Goal: Submit feedback/report problem: Submit feedback/report problem

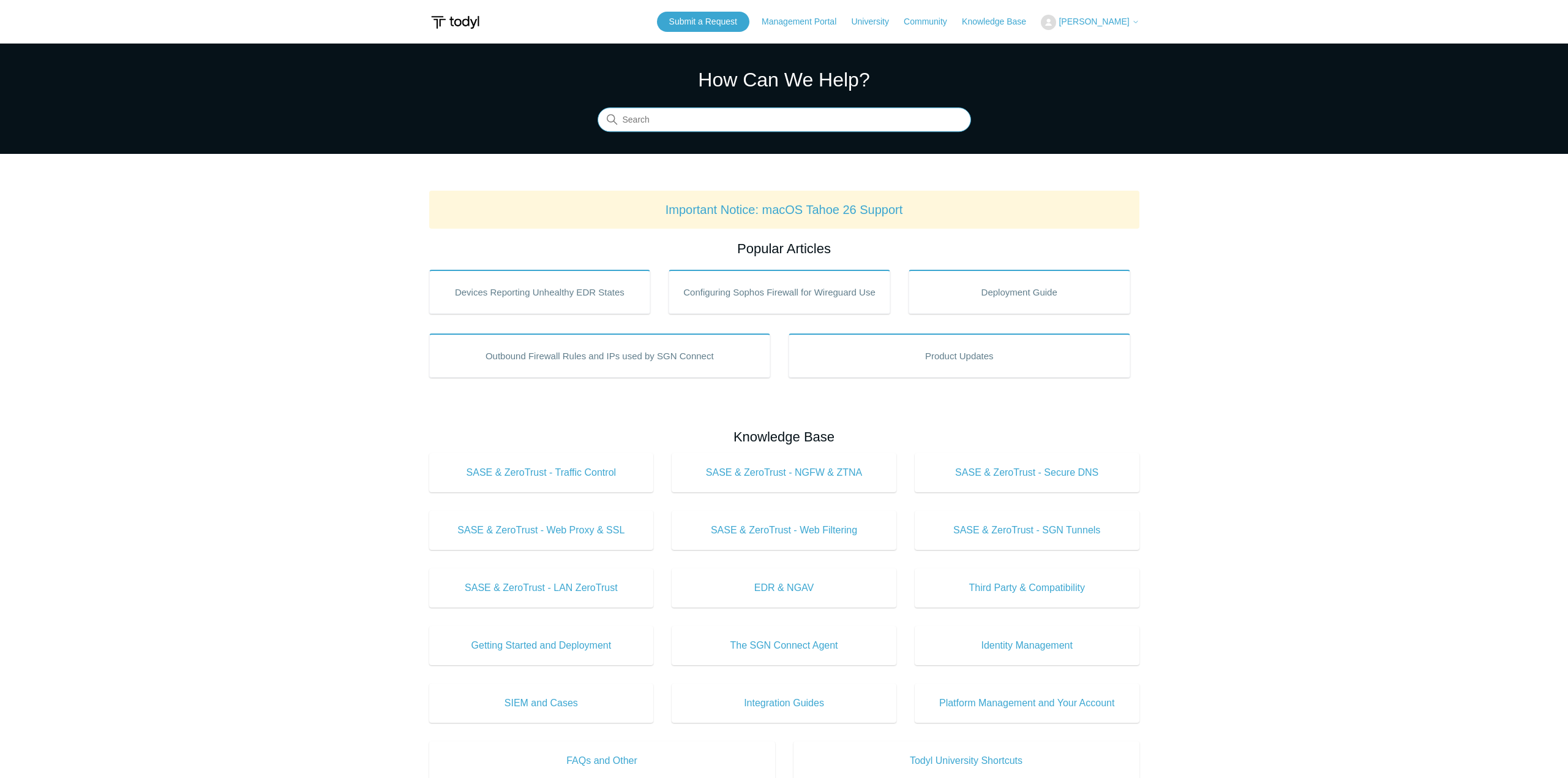
click at [718, 124] on input "Search" at bounding box center [784, 120] width 374 height 24
type input "remove"
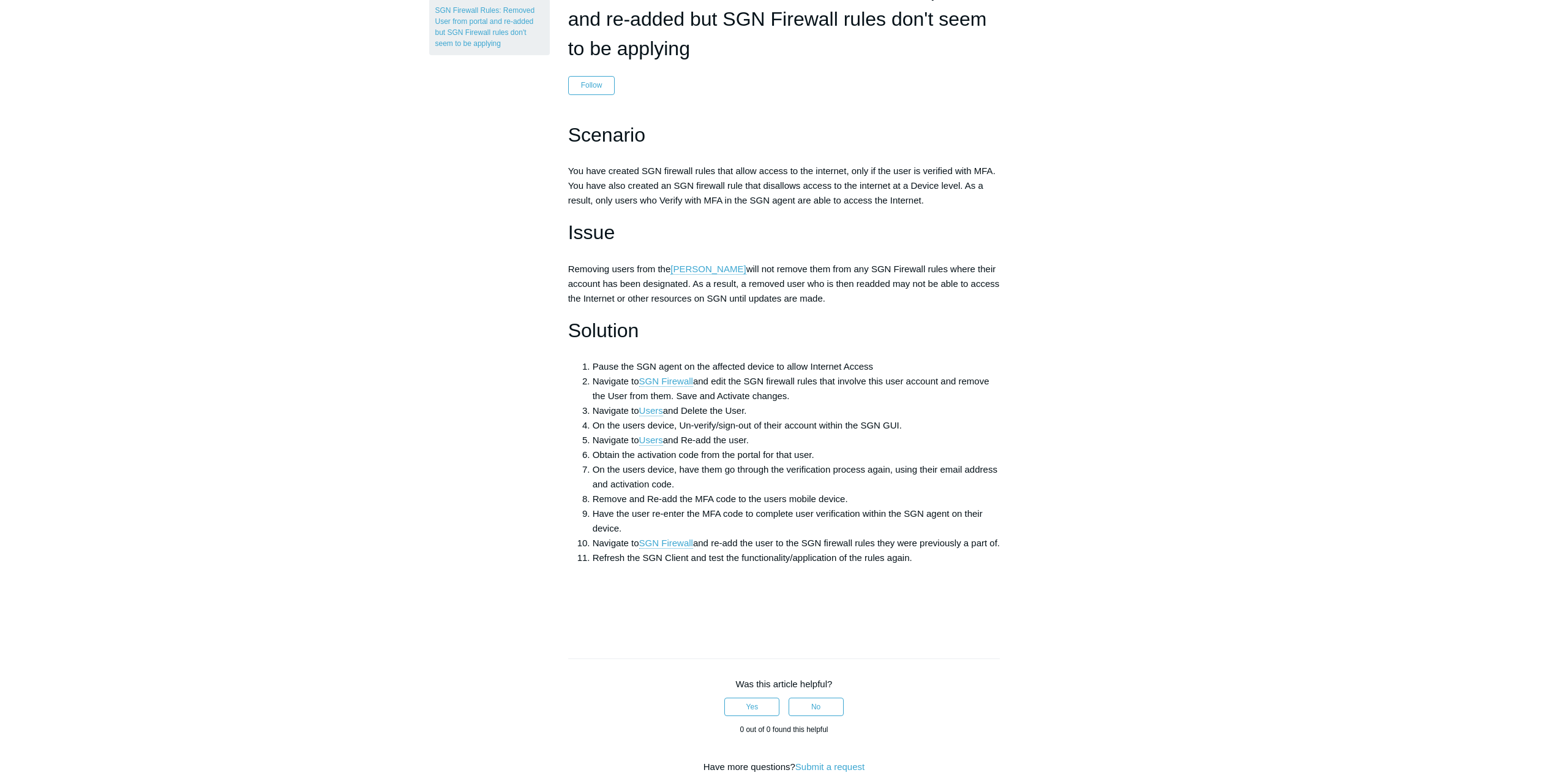
scroll to position [184, 0]
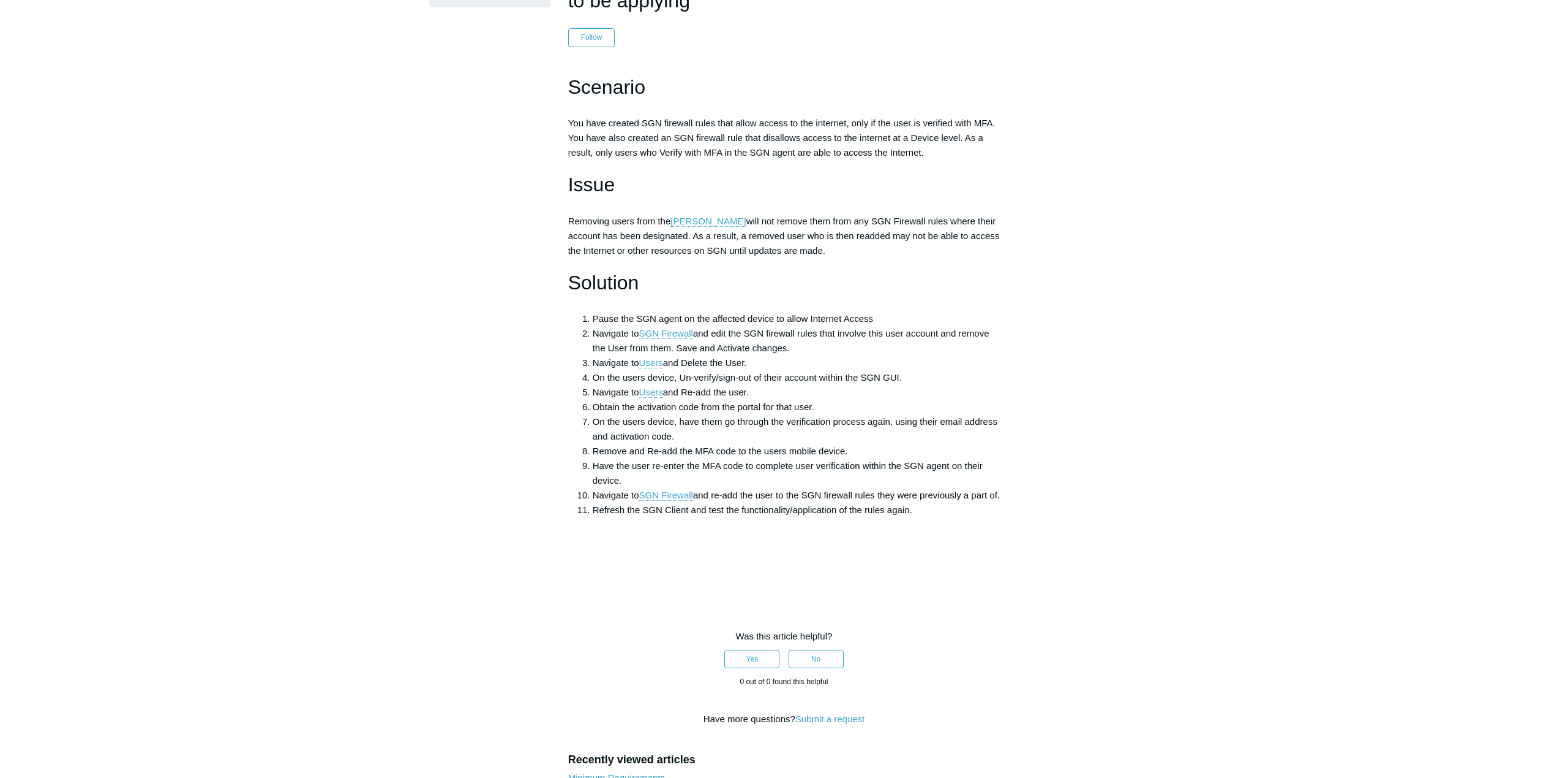
click at [355, 250] on main "Todyl Support Center SASE & ZeroTrust - NGFW & ZTNA Troubleshooting Articles in…" at bounding box center [784, 395] width 1568 height 1072
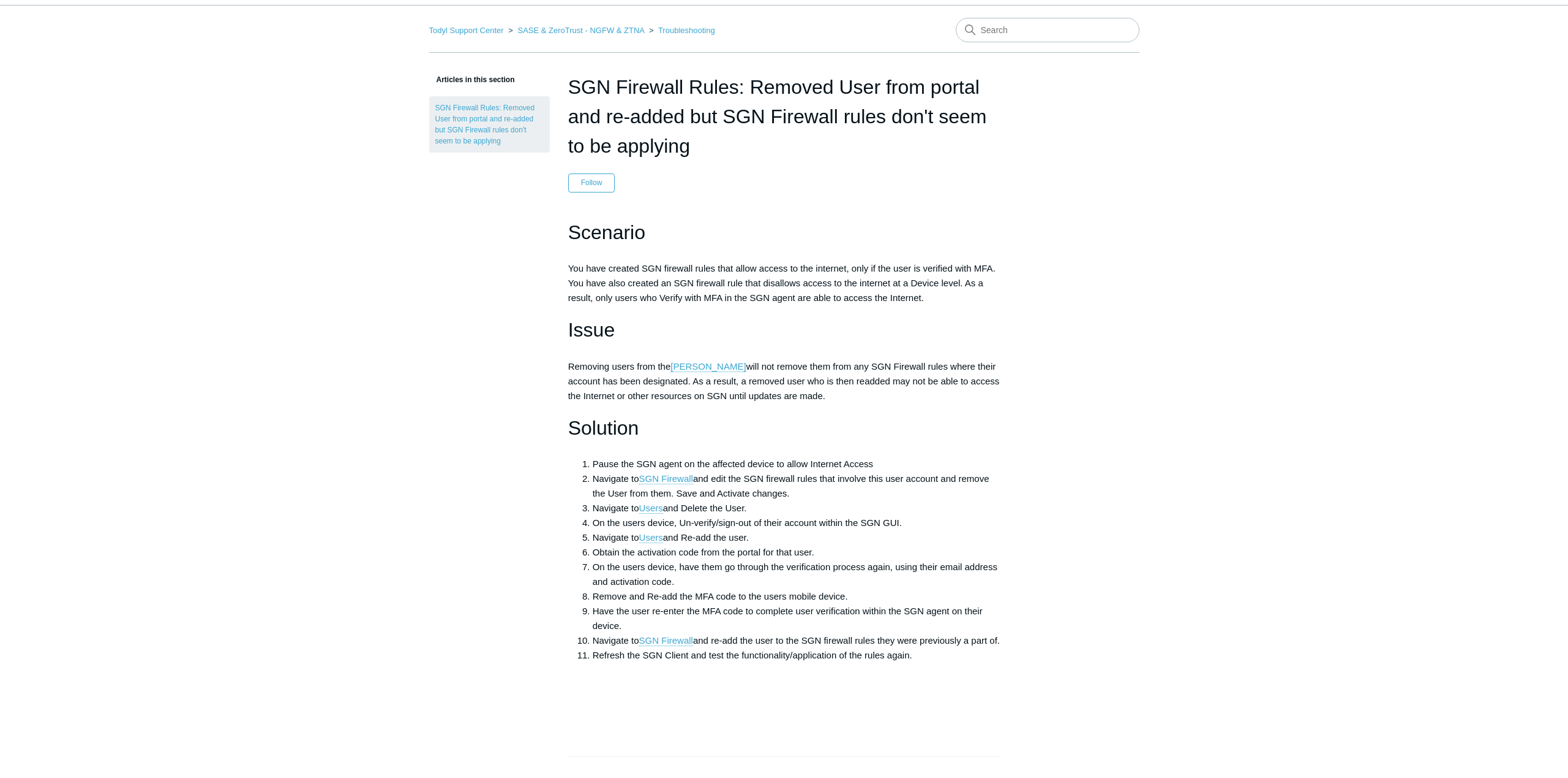
scroll to position [0, 0]
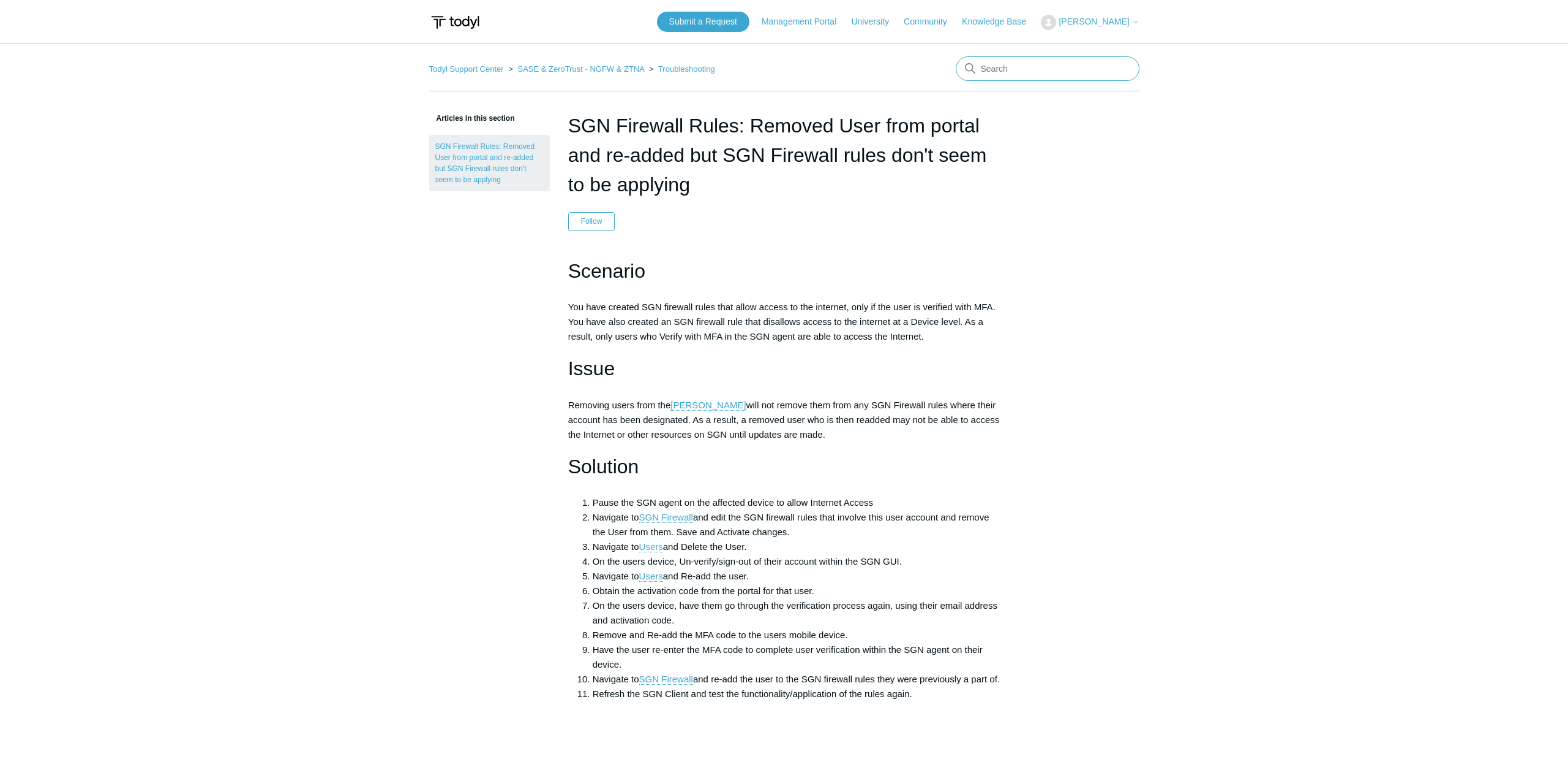
click at [1006, 79] on input "Search" at bounding box center [1048, 69] width 184 height 24
type input "remove and reinstall sgn software"
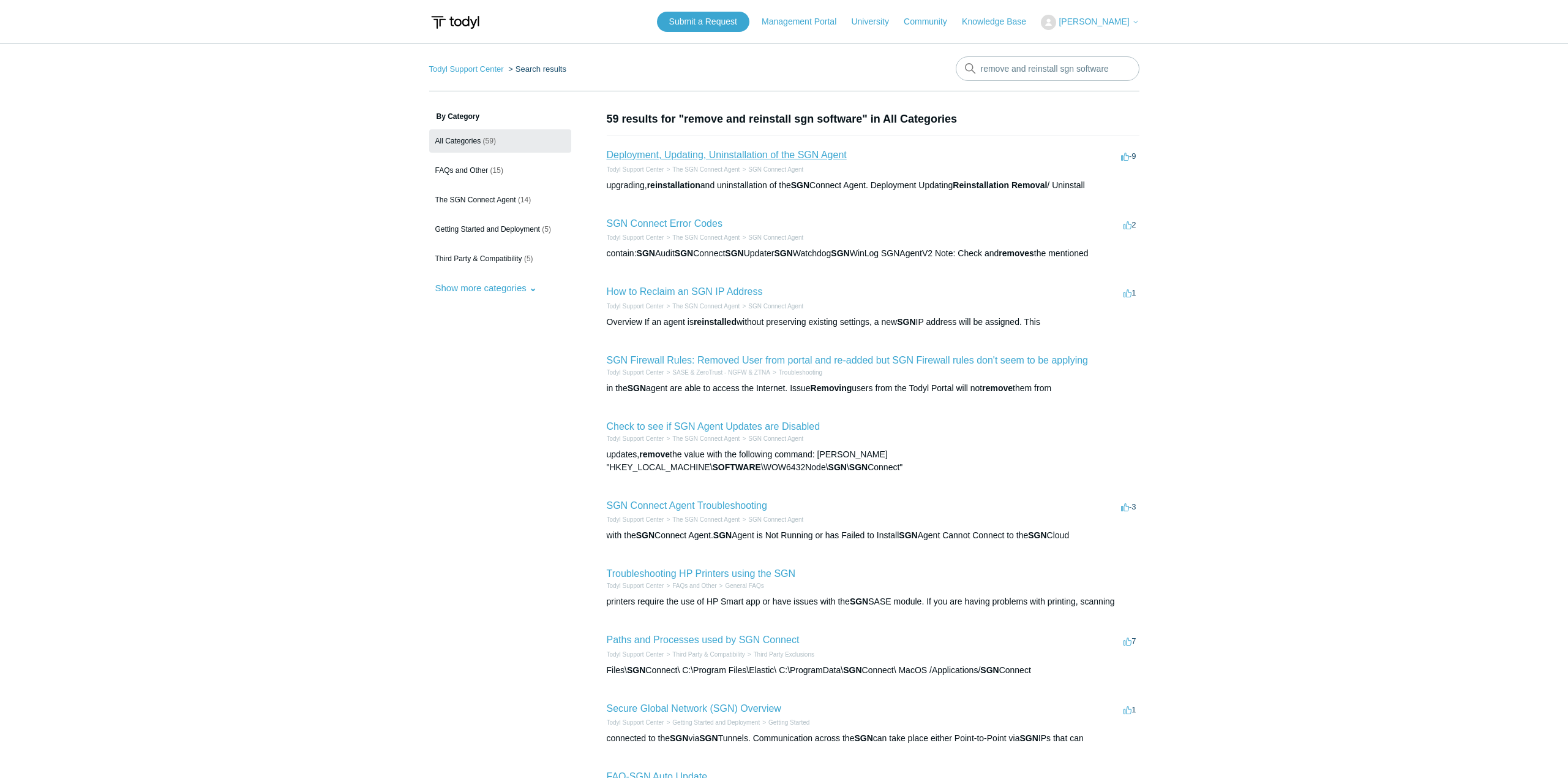
click at [810, 155] on link "Deployment, Updating, Uninstallation of the SGN Agent" at bounding box center [726, 155] width 240 height 11
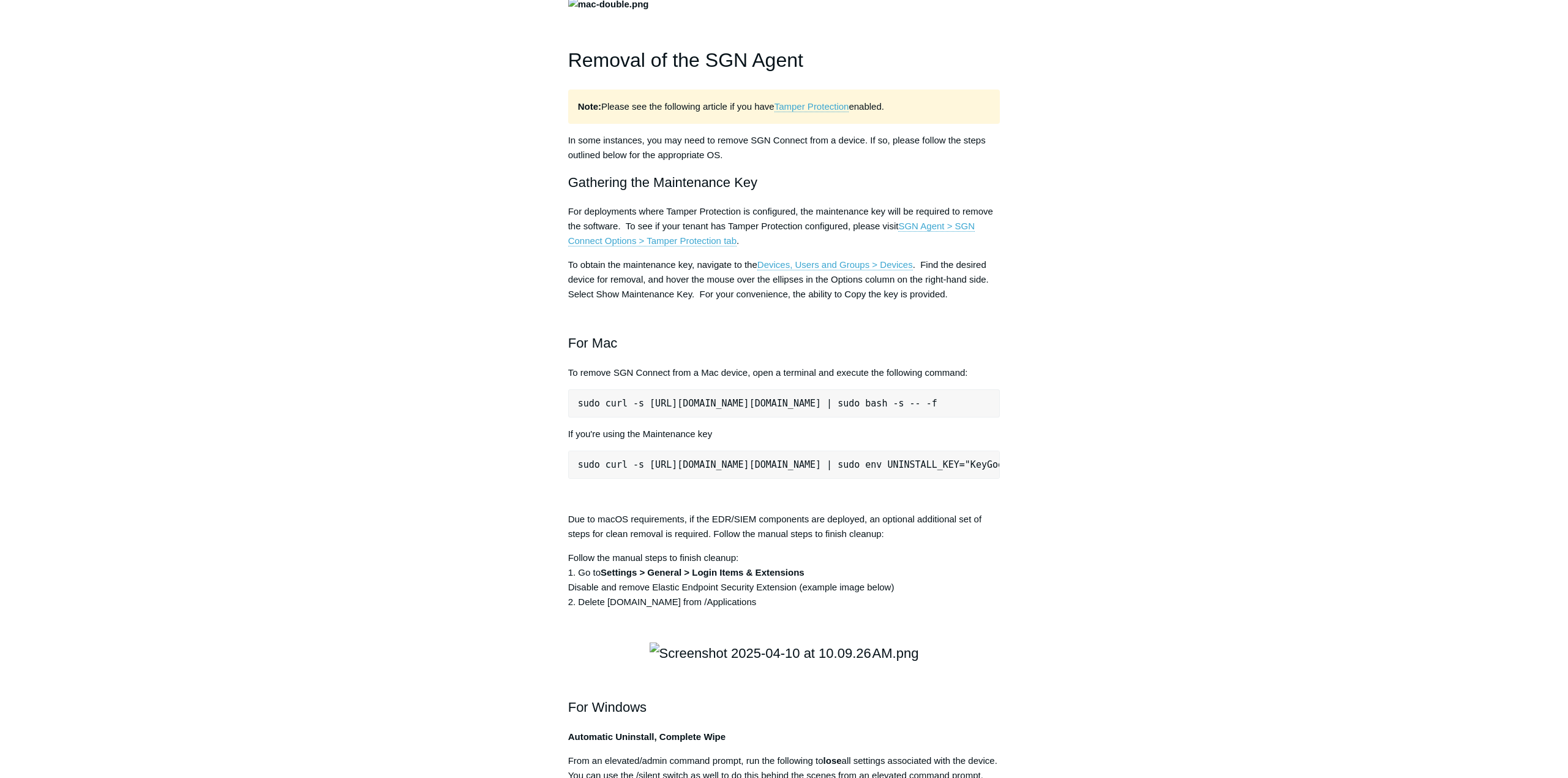
scroll to position [1348, 0]
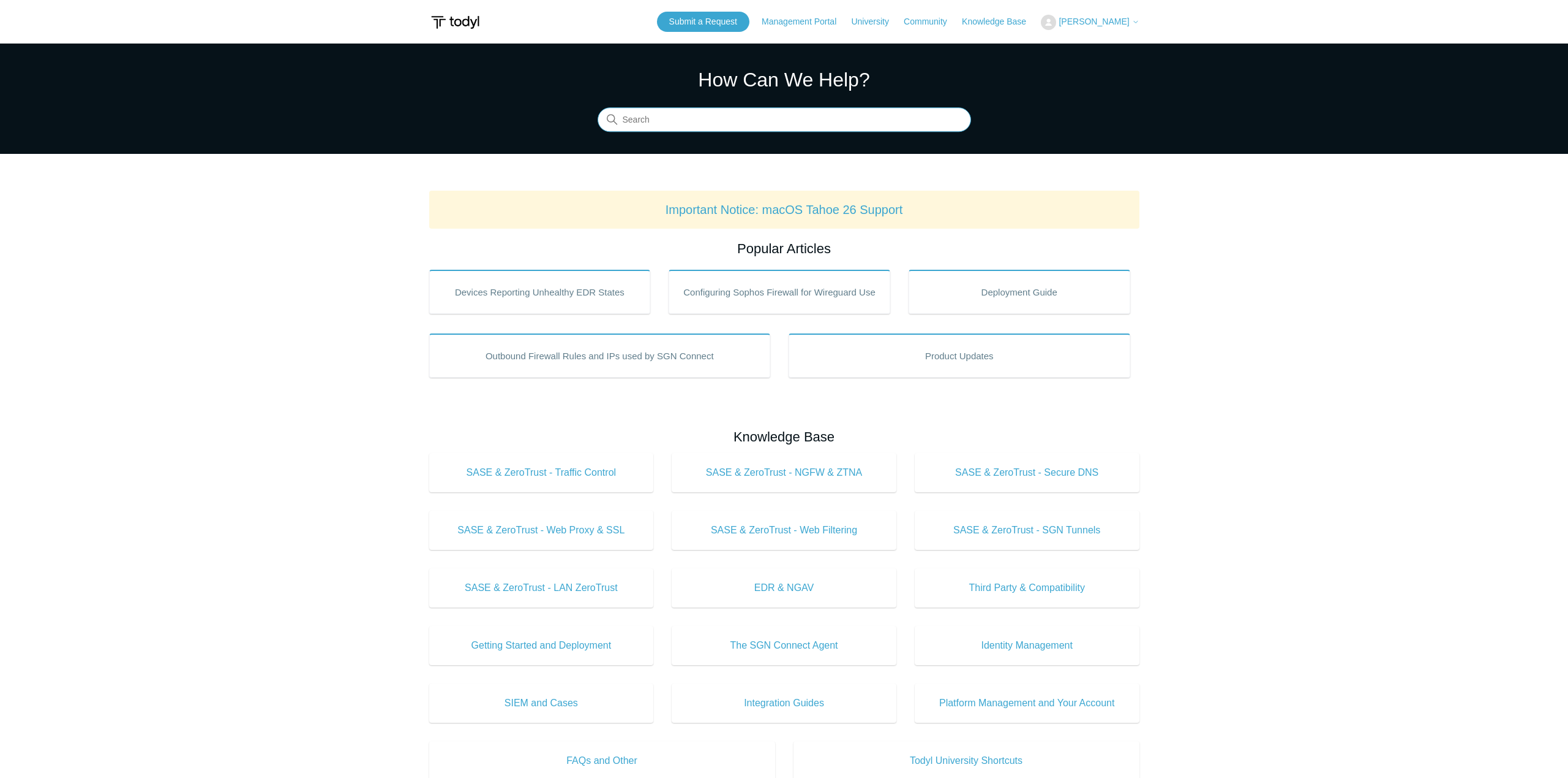
click at [678, 123] on input "Search" at bounding box center [784, 120] width 374 height 24
type input "sgn uninstall"
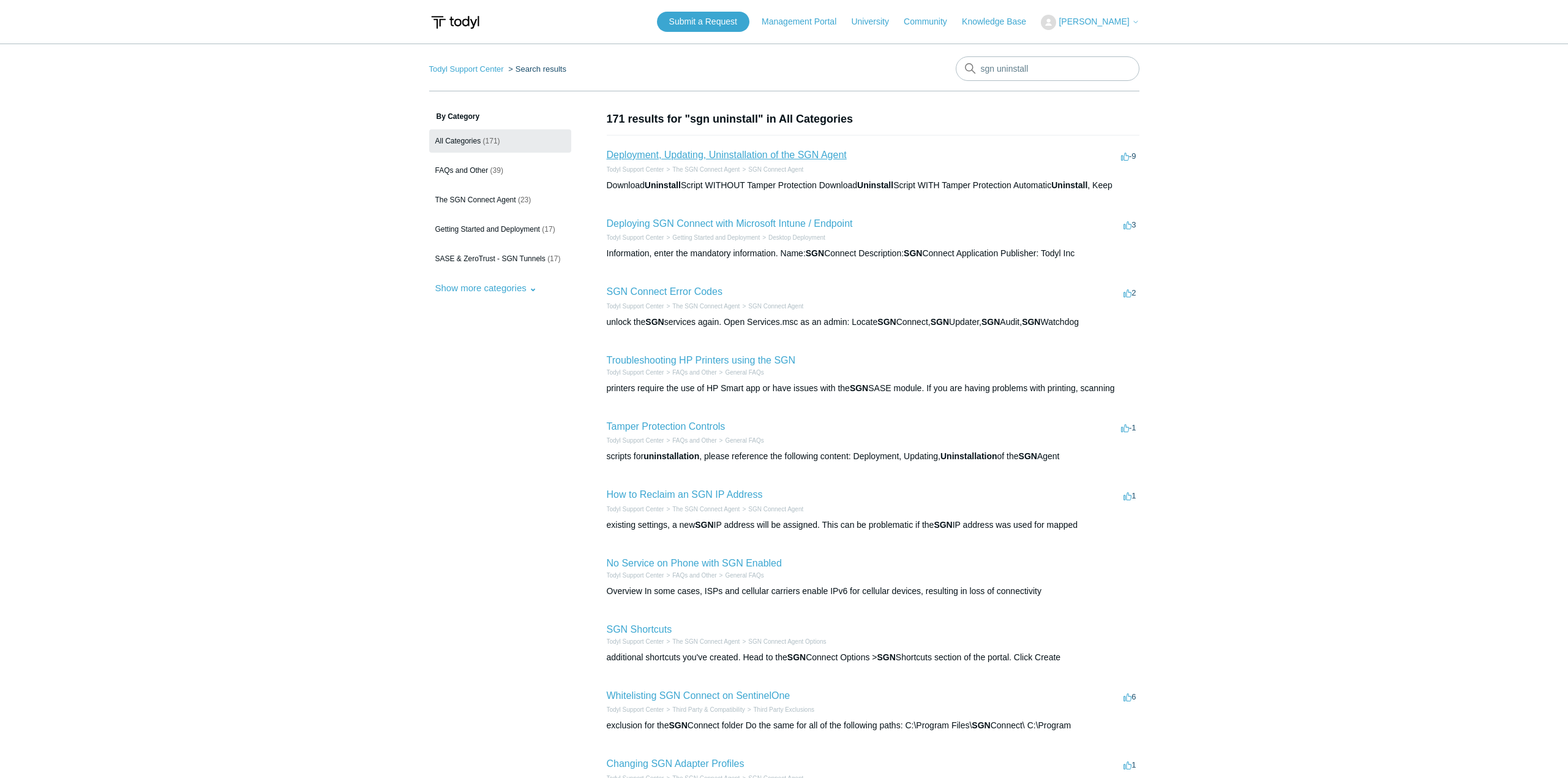
click at [828, 157] on link "Deployment, Updating, Uninstallation of the SGN Agent" at bounding box center [726, 155] width 240 height 11
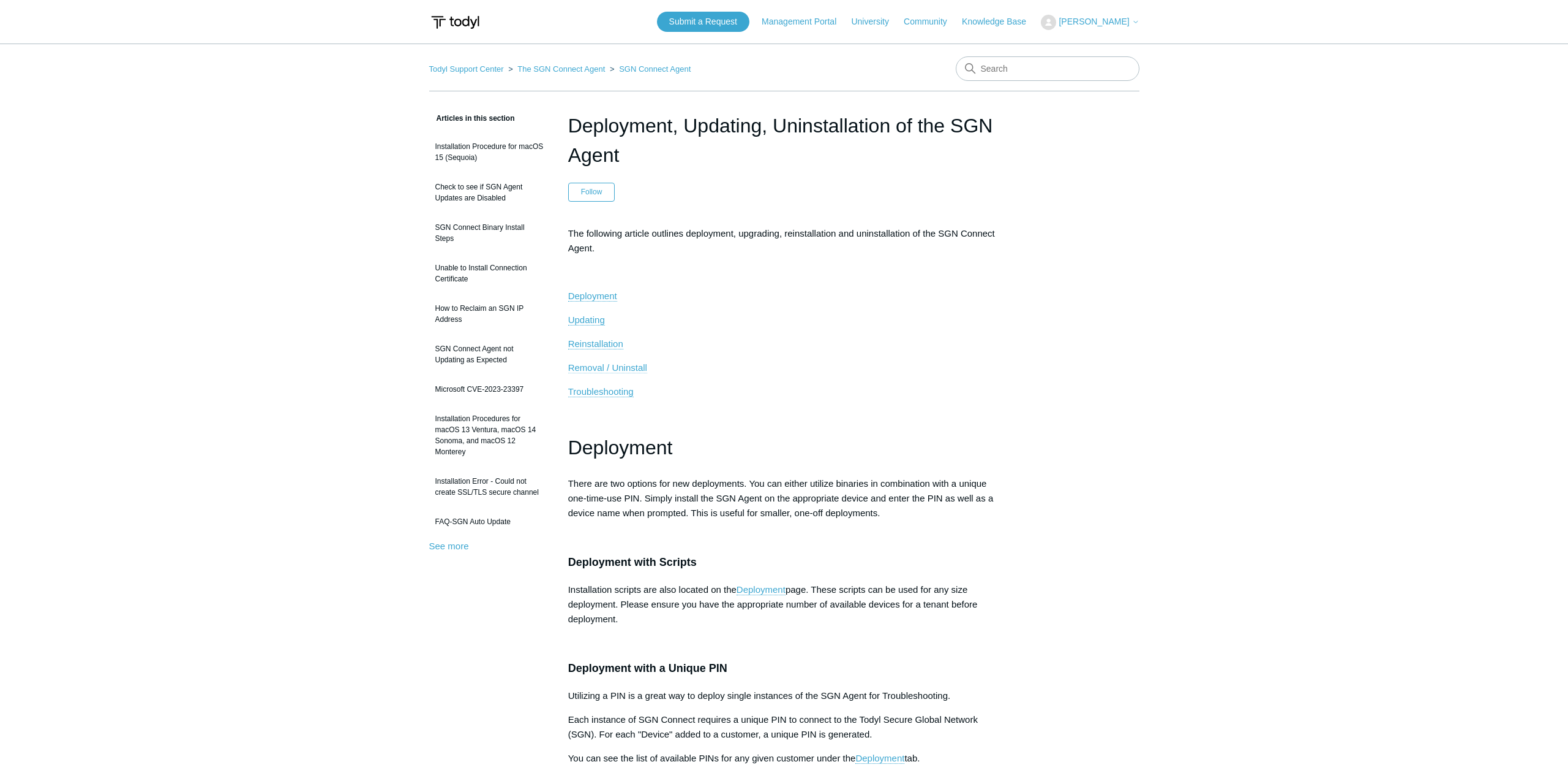
click at [616, 363] on span "Removal / Uninstall" at bounding box center [608, 367] width 79 height 11
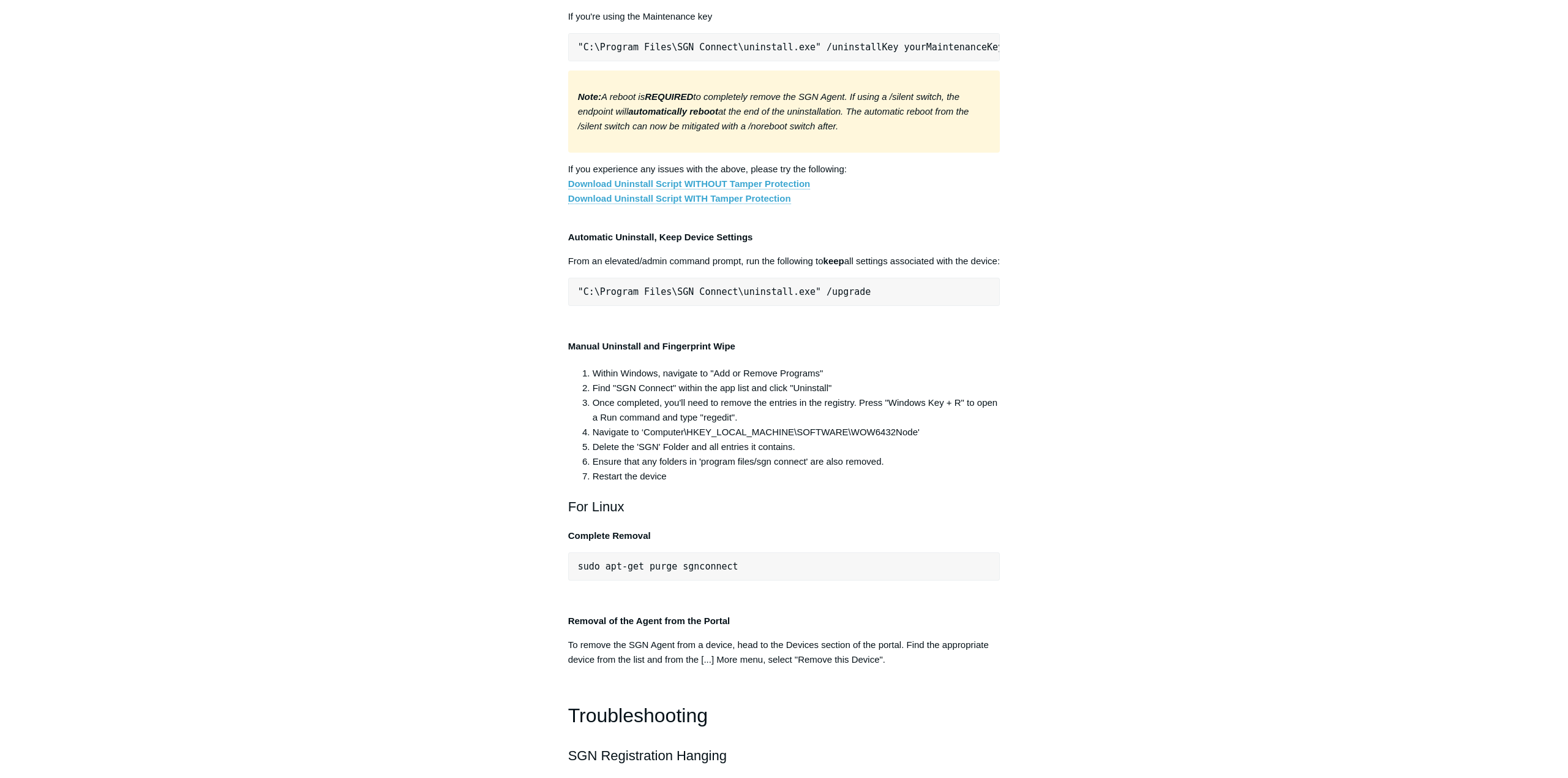
scroll to position [2323, 0]
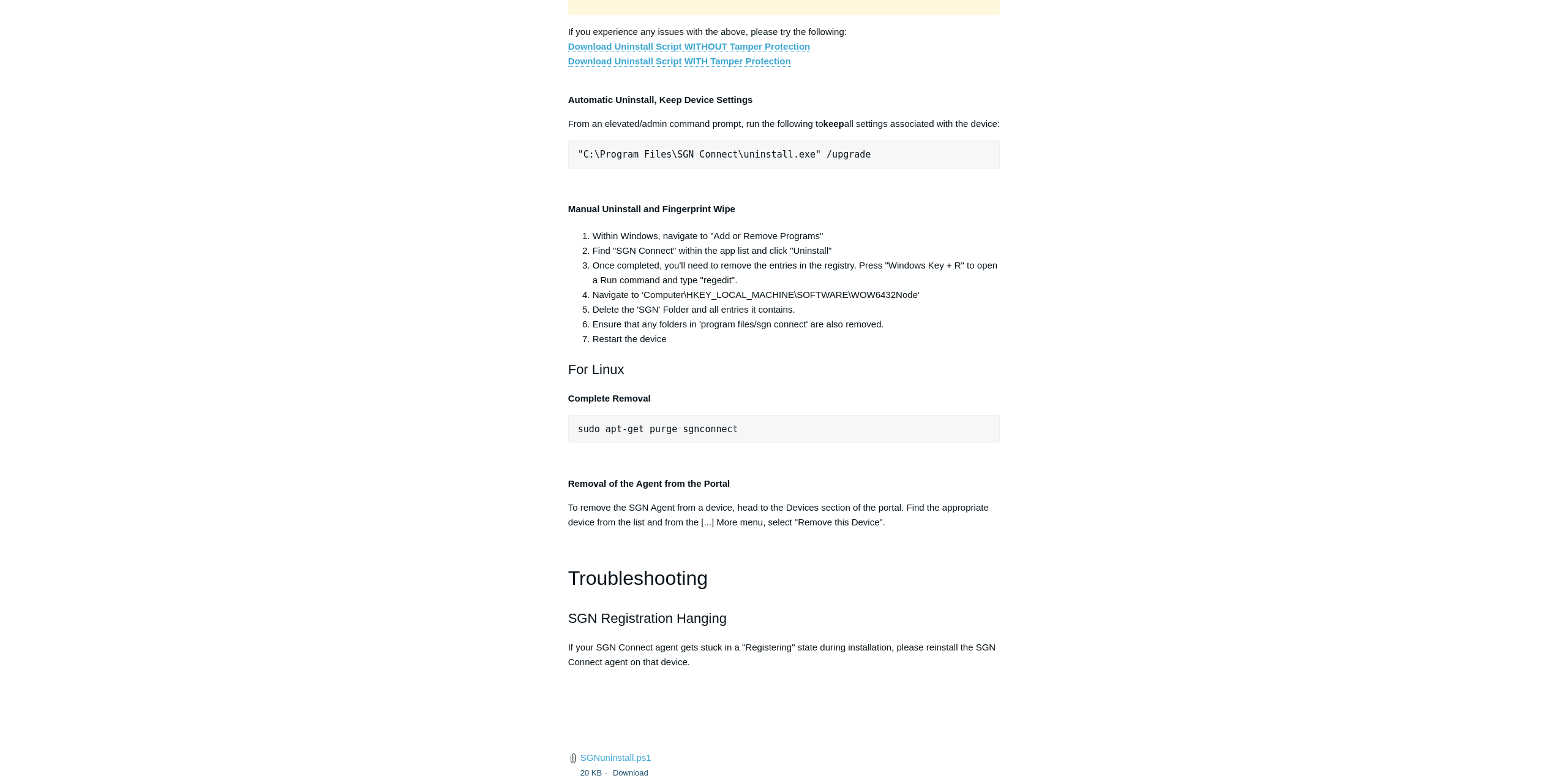
drag, startPoint x: 491, startPoint y: 360, endPoint x: 504, endPoint y: 361, distance: 13.0
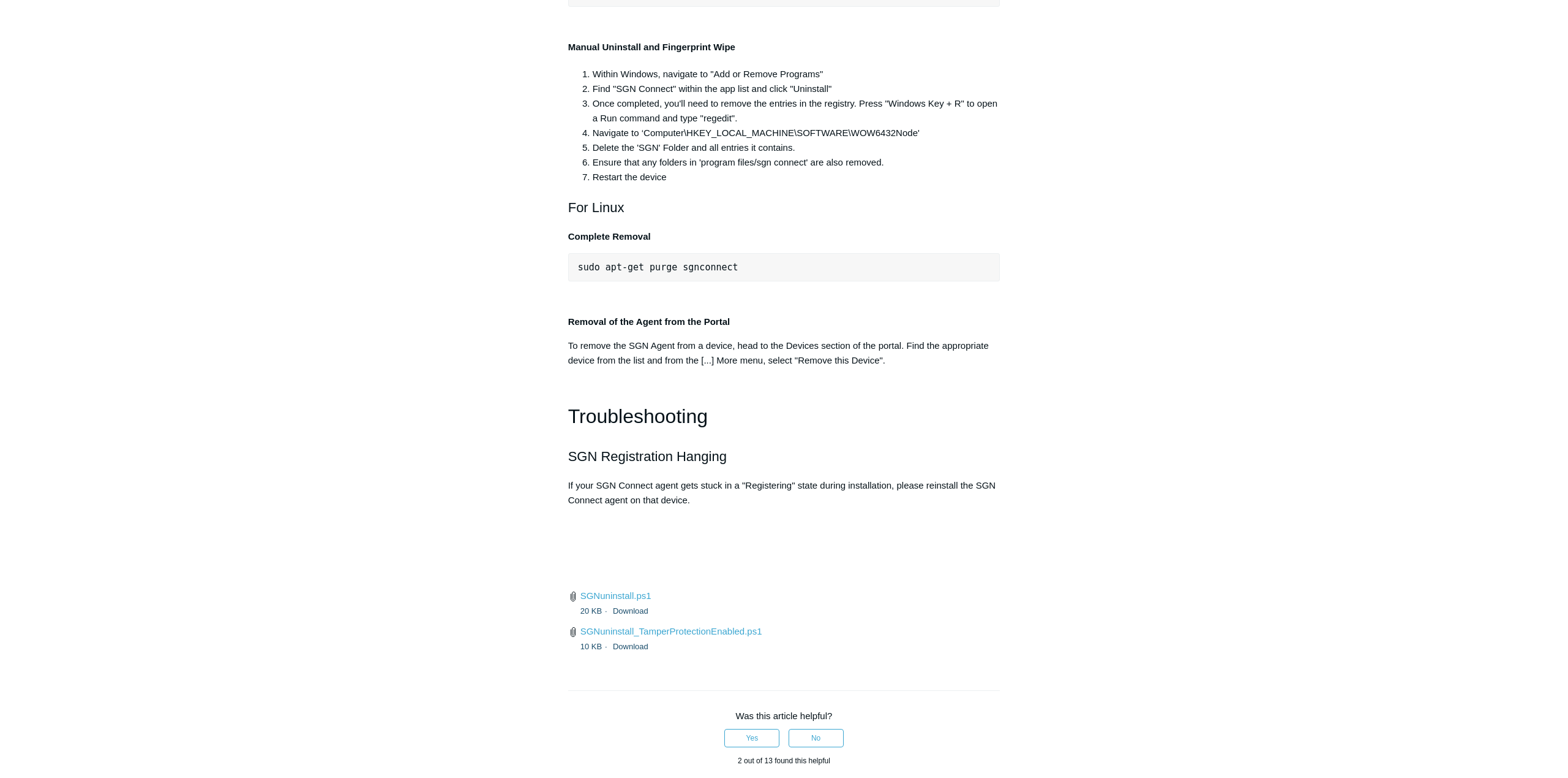
scroll to position [2507, 0]
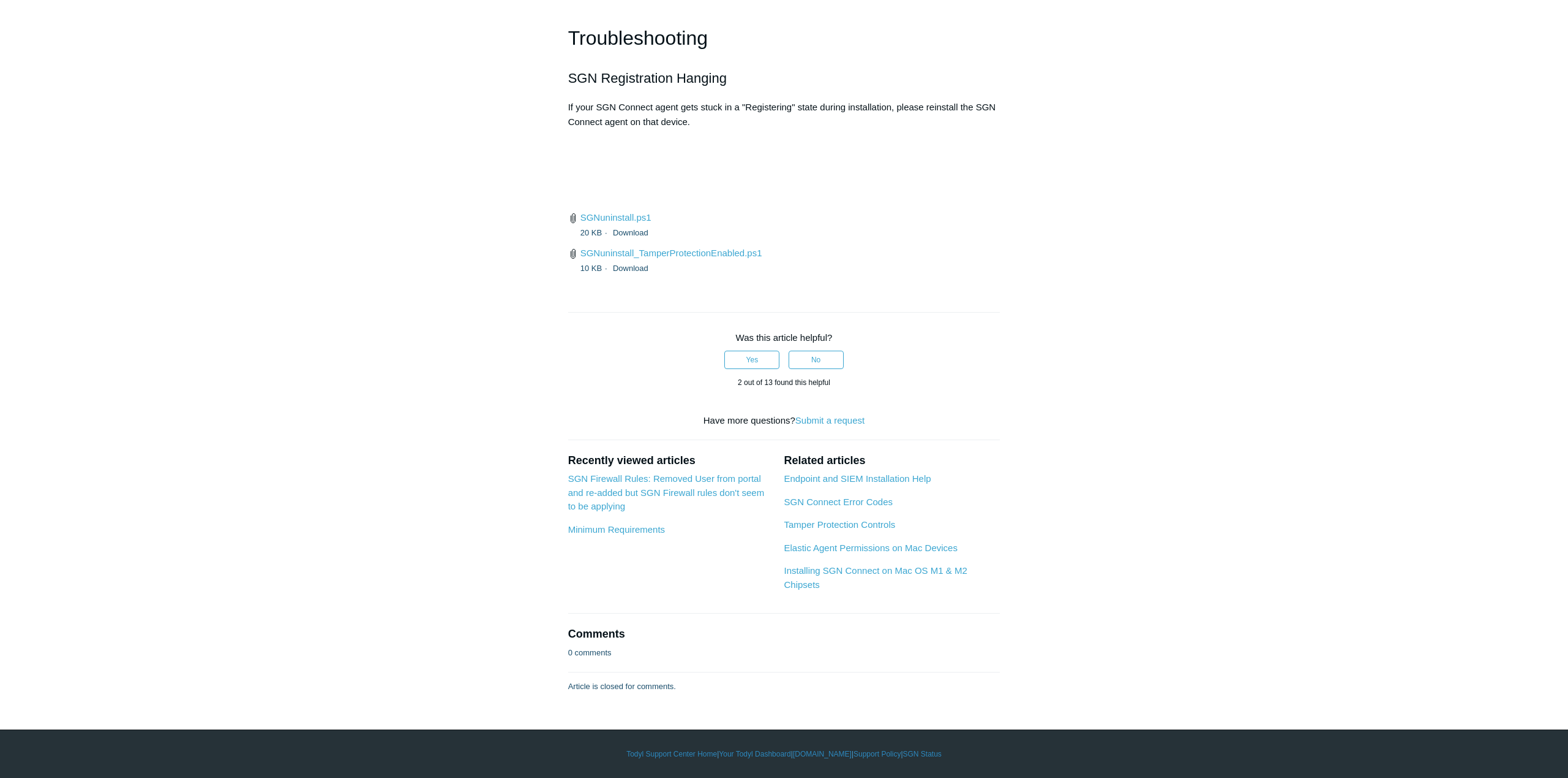
scroll to position [3058, 0]
click at [738, 258] on link "SGNuninstall_TamperProtectionEnabled.ps1" at bounding box center [671, 253] width 182 height 11
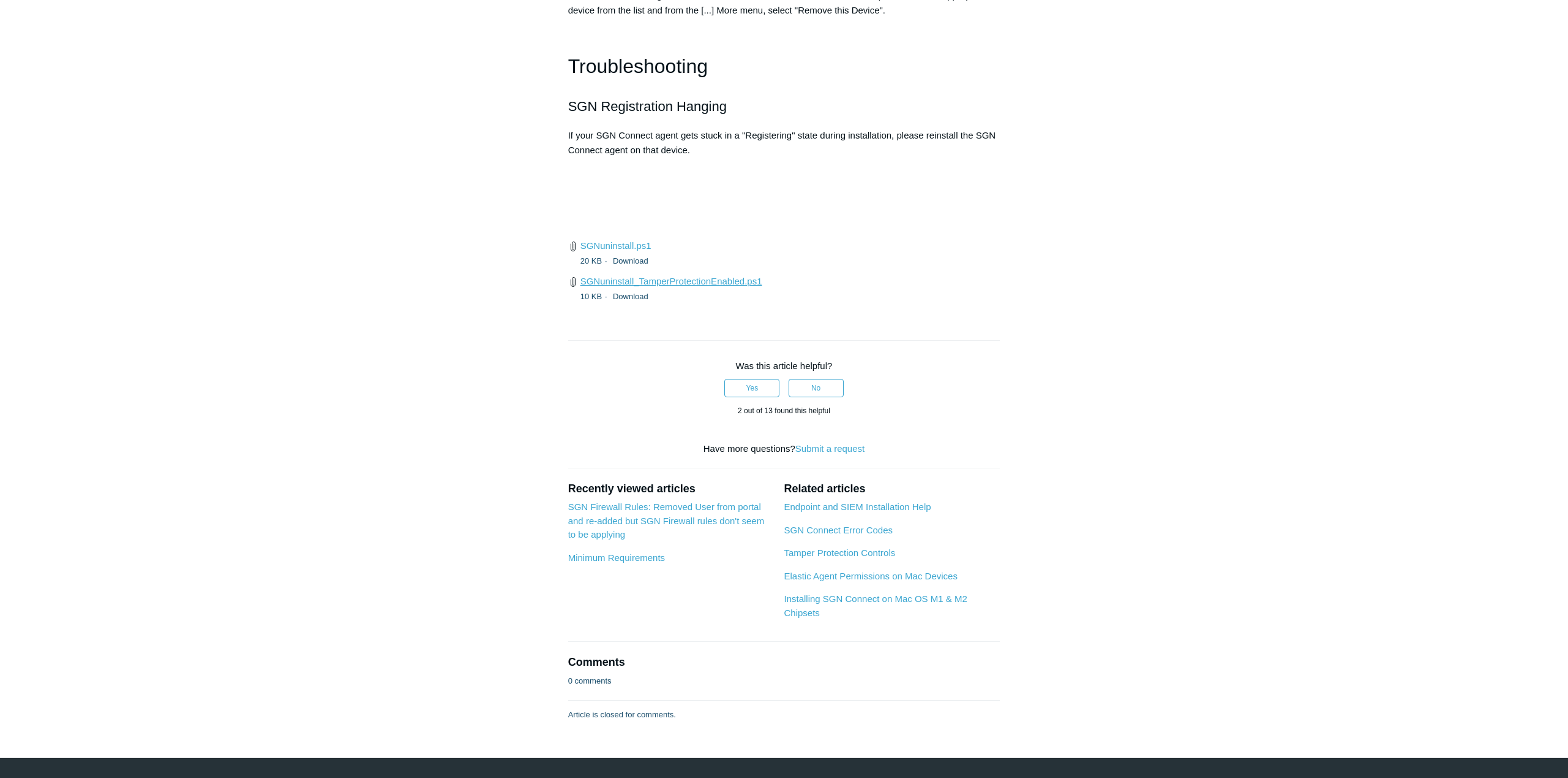
scroll to position [2813, 0]
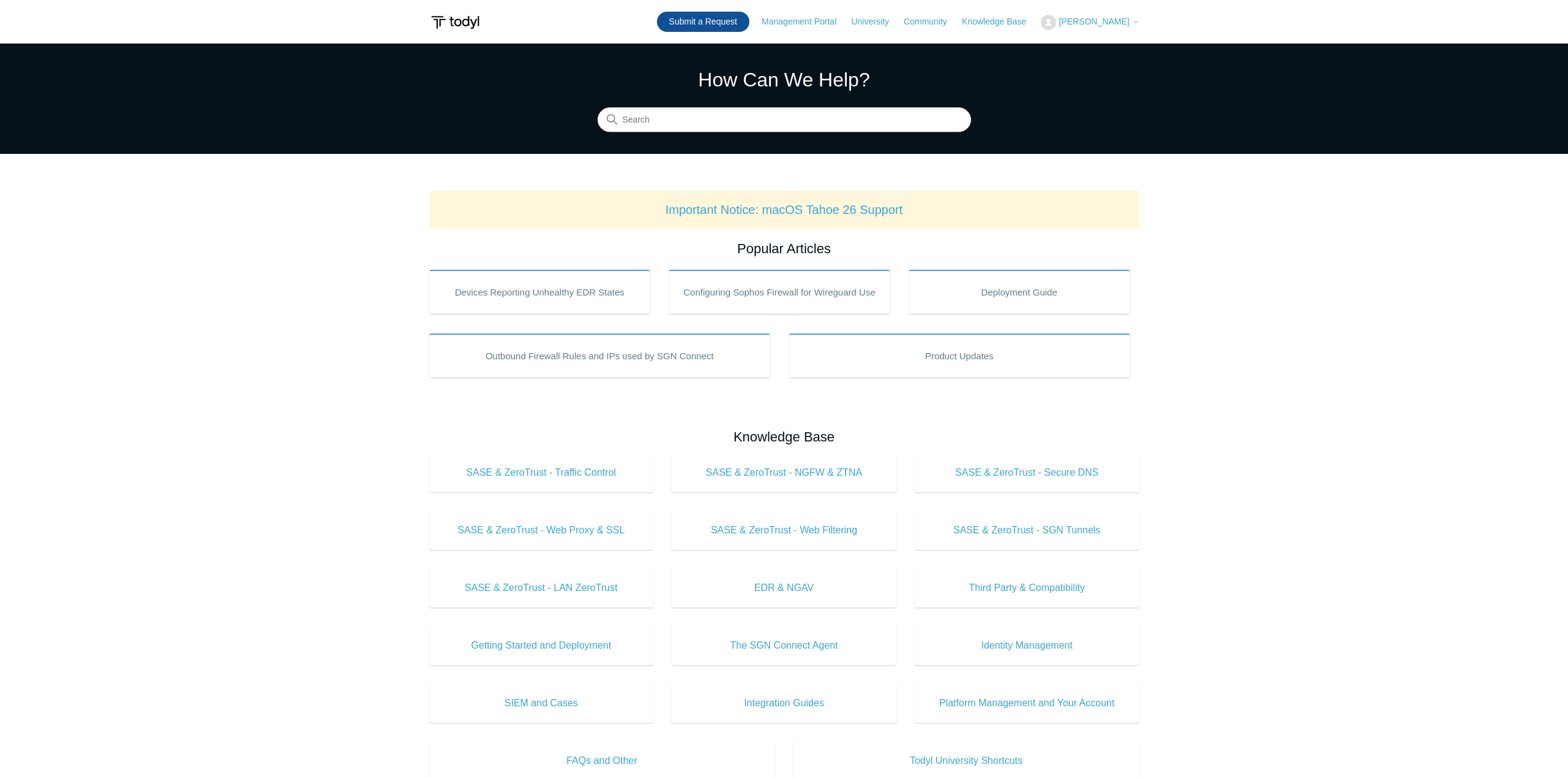
click at [749, 20] on link "Submit a Request" at bounding box center [703, 21] width 92 height 20
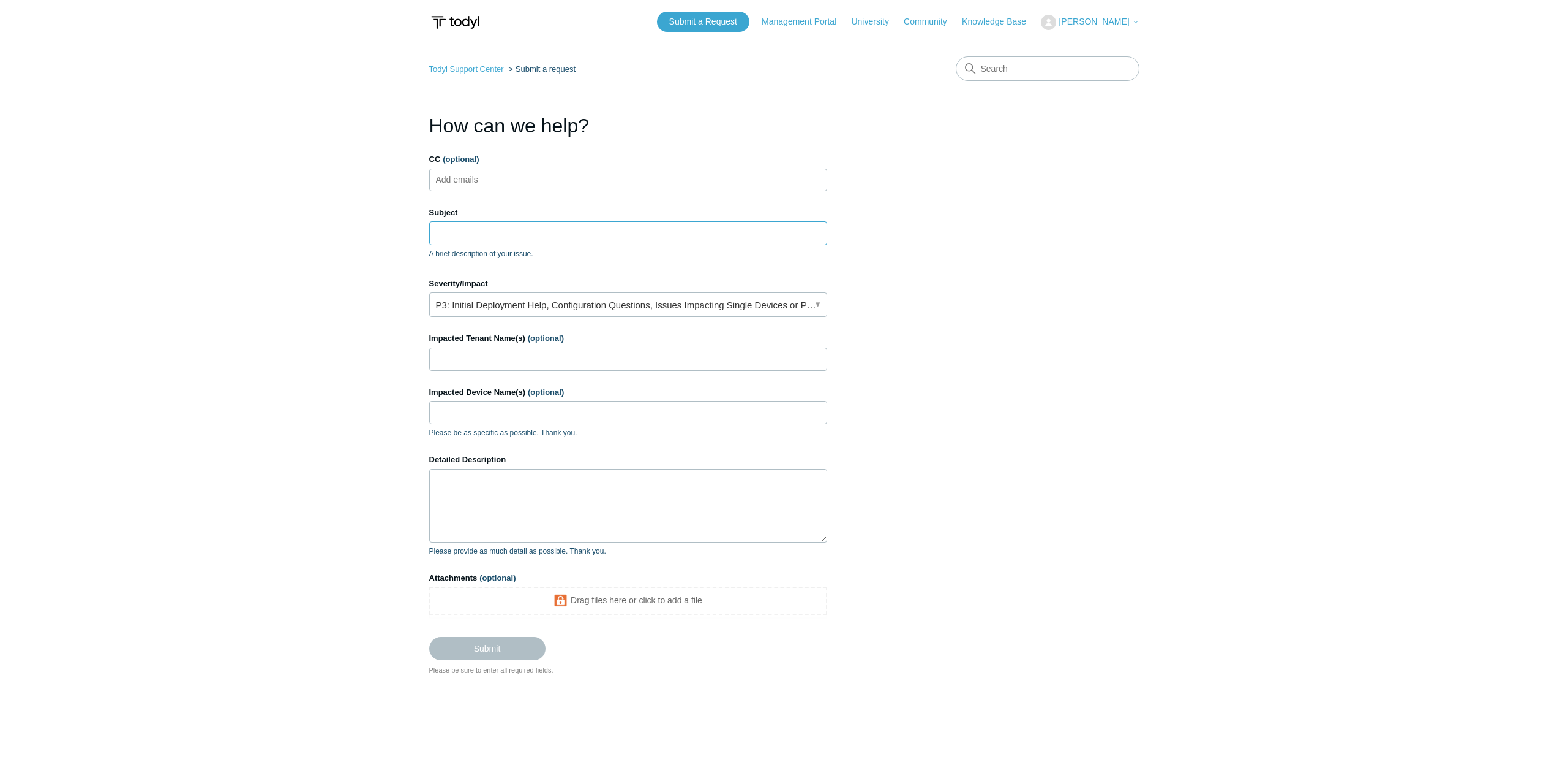
click at [504, 237] on input "Subject" at bounding box center [629, 233] width 398 height 23
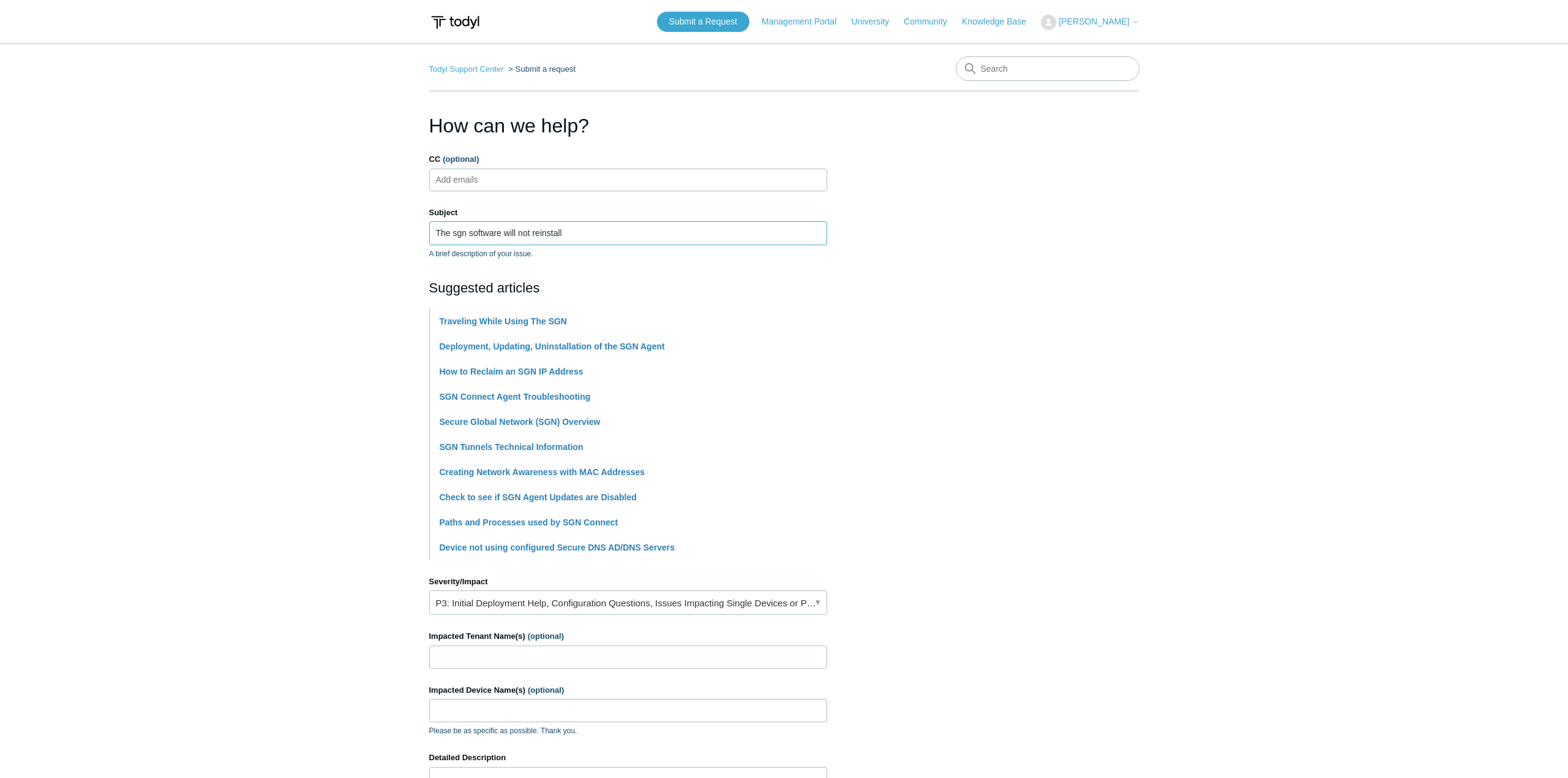
type input "The sgn software will not reinstall"
click at [1070, 495] on section "How can we help? CC (optional) Add emails Subject The sgn software will not rei…" at bounding box center [784, 541] width 710 height 862
click at [565, 657] on input "Impacted Tenant Name(s) (optional)" at bounding box center [629, 657] width 398 height 23
click at [843, 676] on section "How can we help? CC (optional) Add emails Subject The sgn software will not rei…" at bounding box center [784, 541] width 710 height 862
click at [780, 660] on input "Impacted Tenant Name(s) (optional)" at bounding box center [629, 657] width 398 height 23
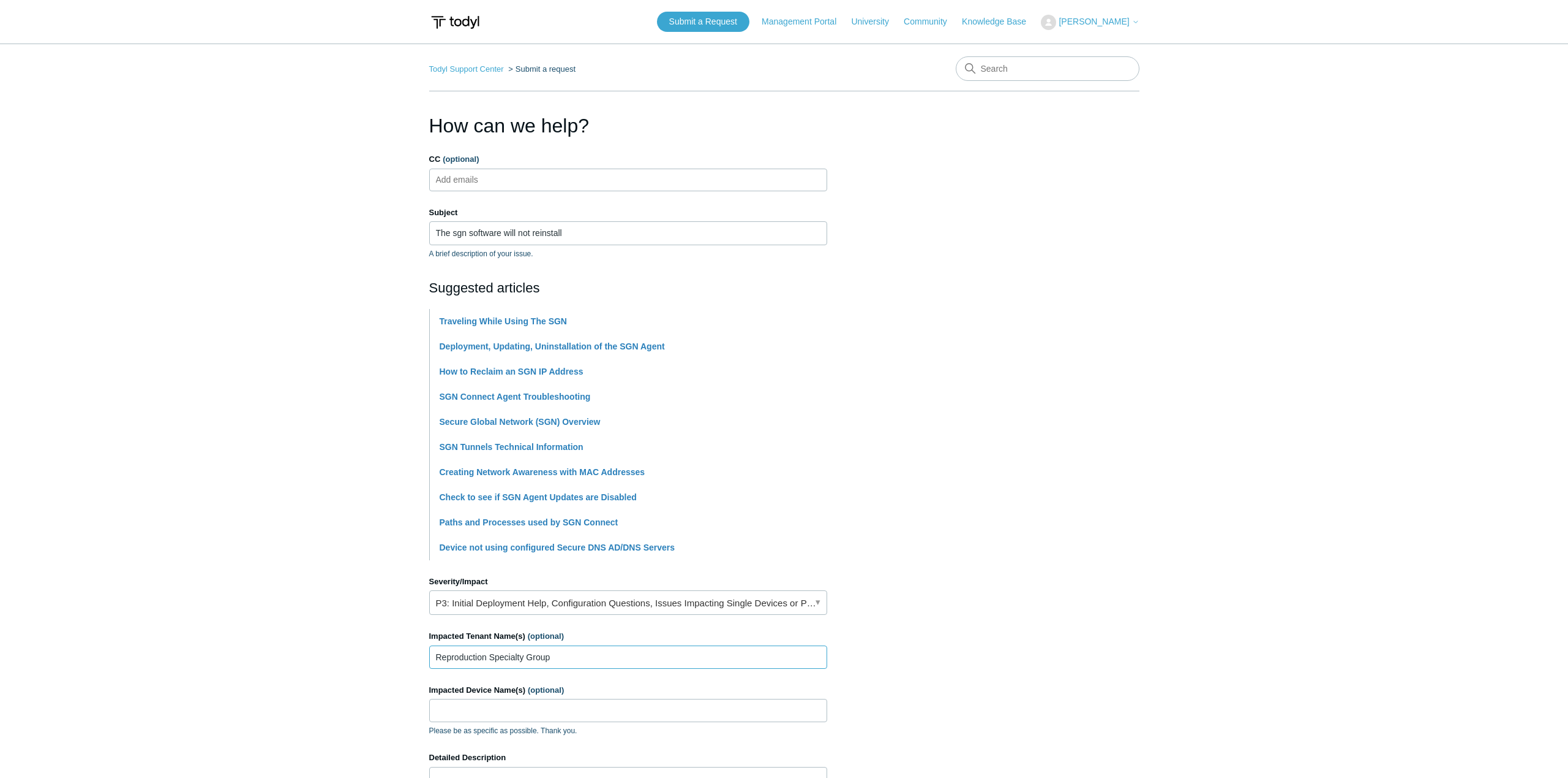
type input "Reproduction Specialty Group"
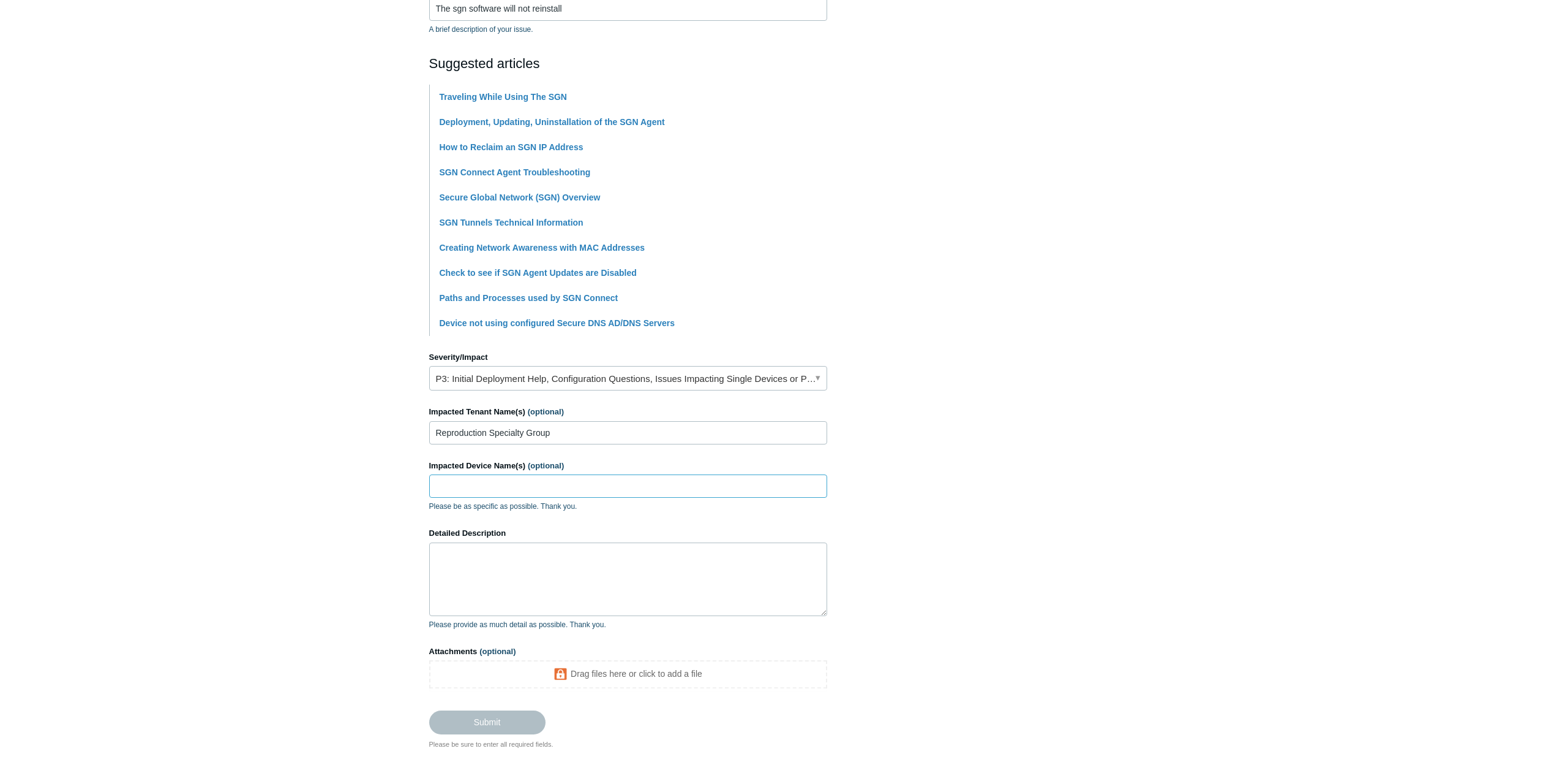
scroll to position [245, 0]
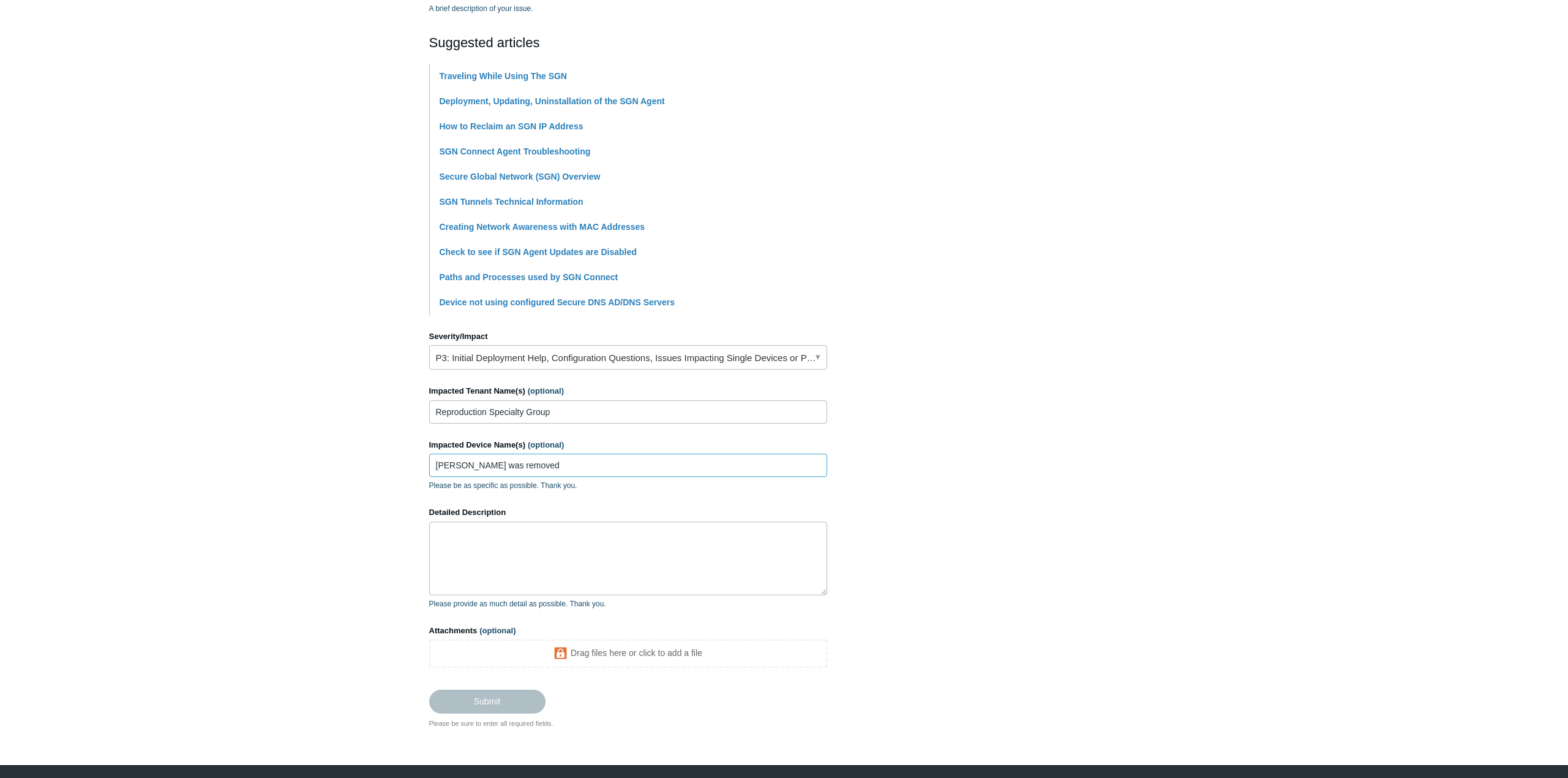
type input "[PERSON_NAME] was removed"
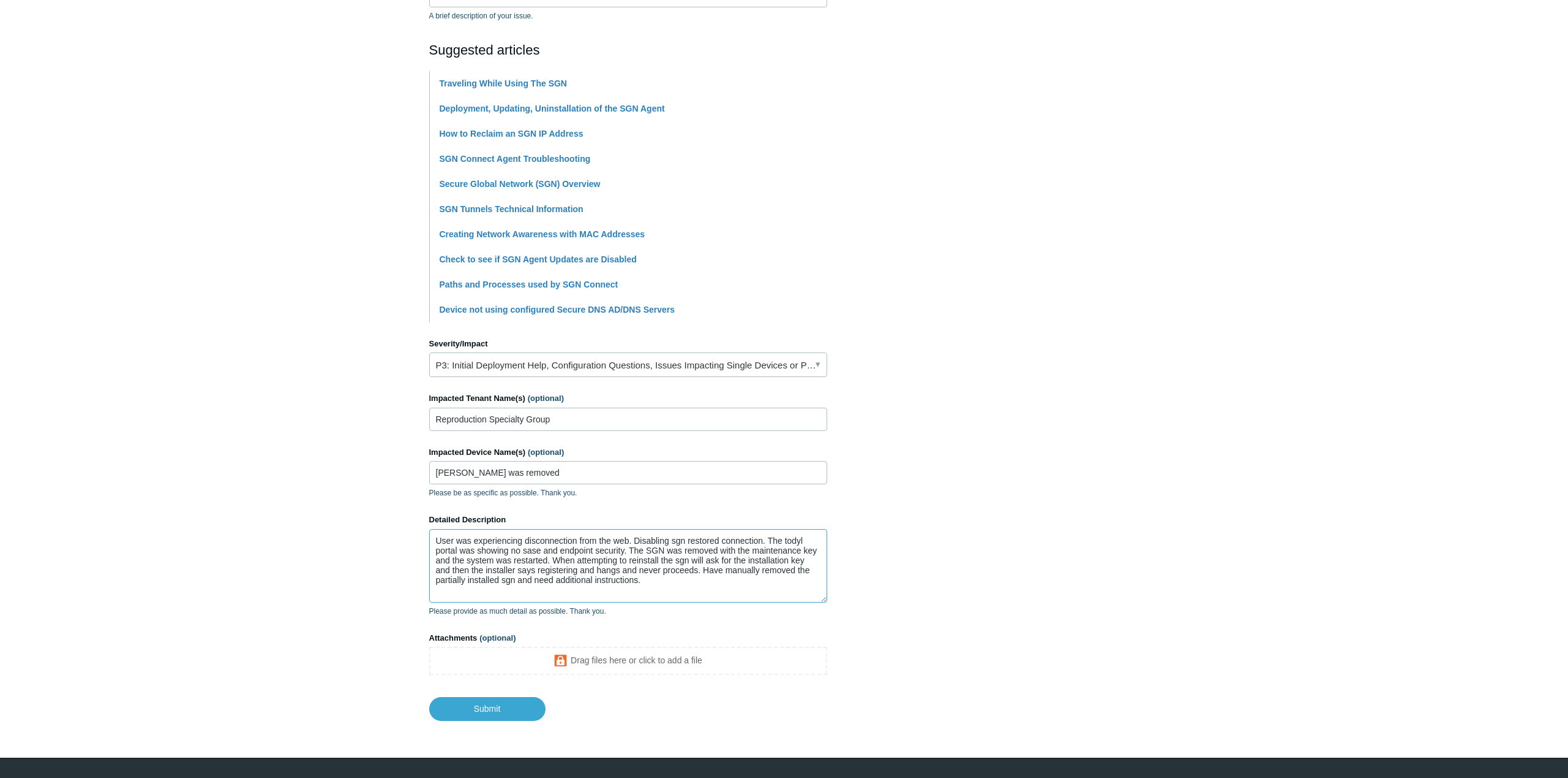
scroll to position [266, 0]
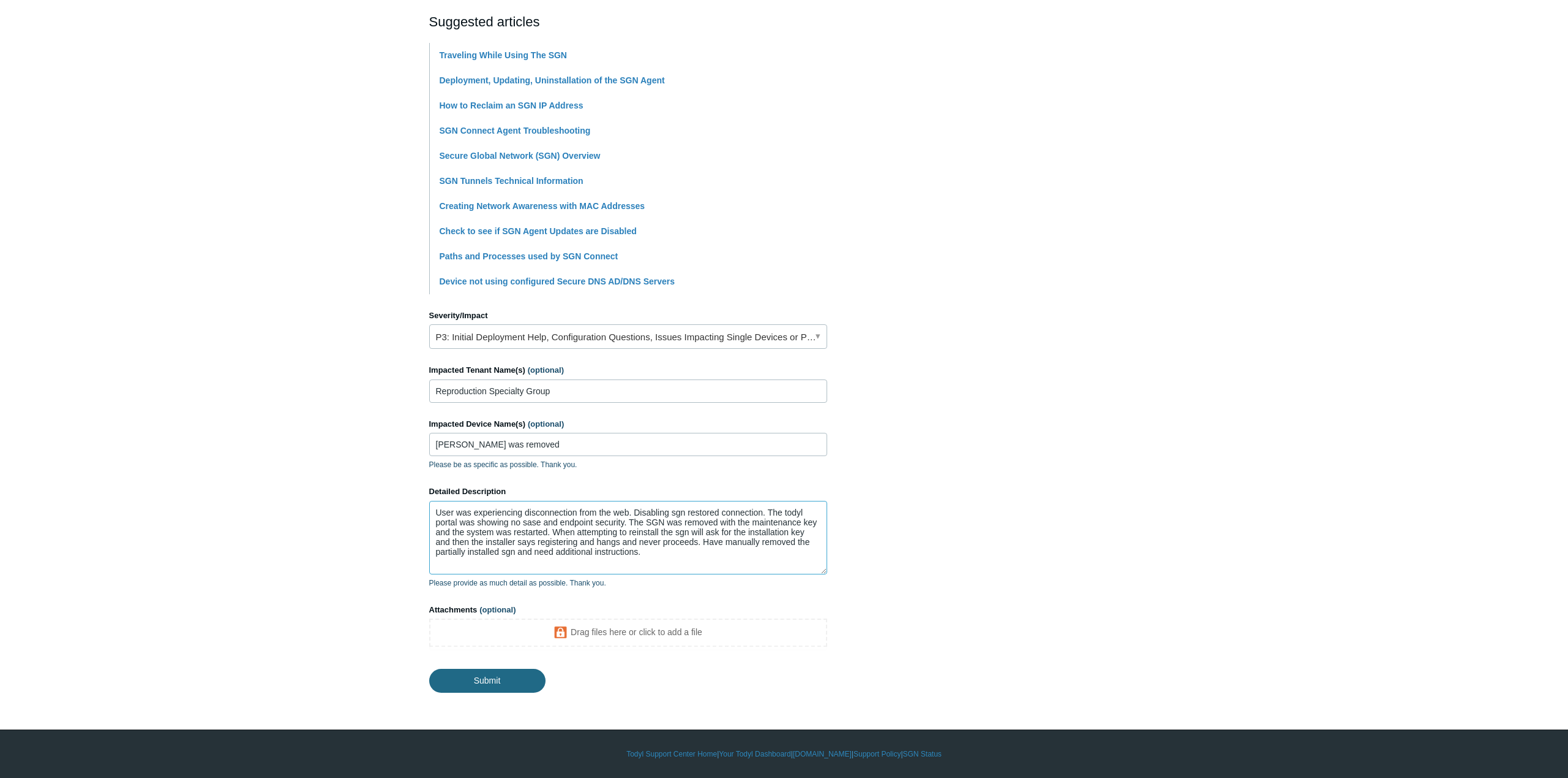
type textarea "User was experiencing disconnection from the web. Disabling sgn restored connec…"
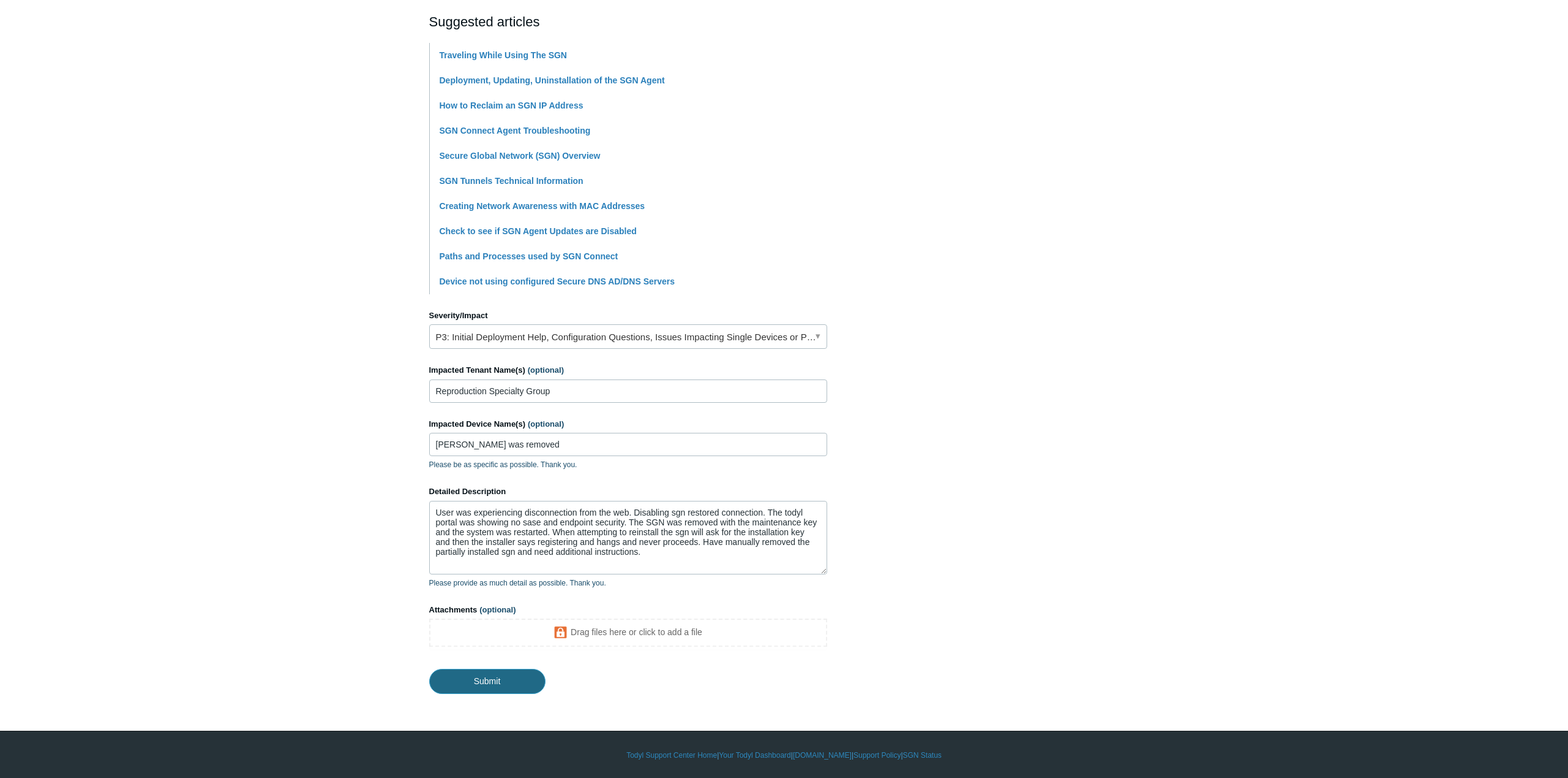
click at [517, 673] on input "Submit" at bounding box center [488, 681] width 116 height 24
